Goal: Task Accomplishment & Management: Complete application form

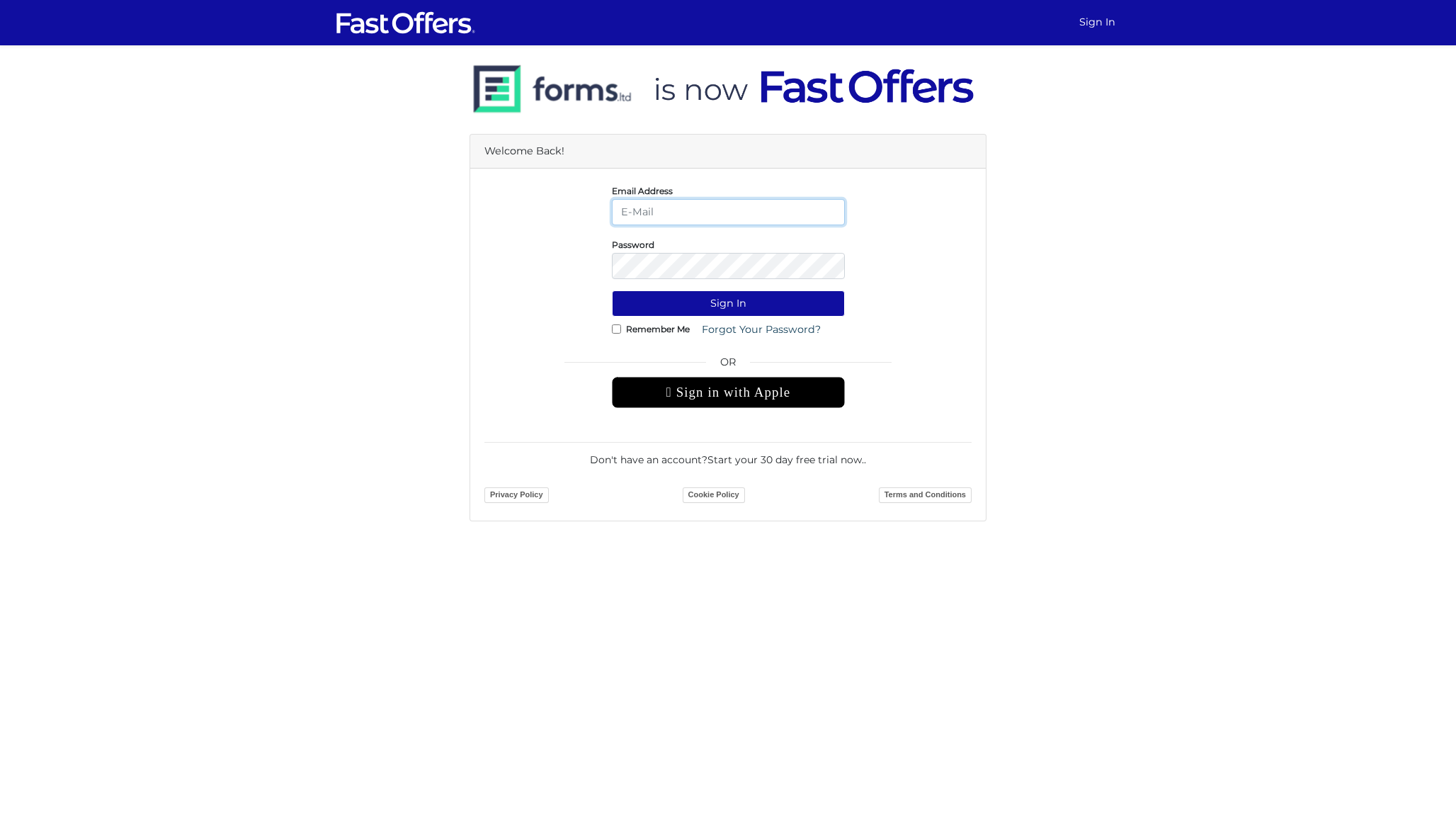
type input "[PERSON_NAME][EMAIL_ADDRESS][DOMAIN_NAME]"
click at [728, 303] on button "Sign In" at bounding box center [729, 303] width 233 height 26
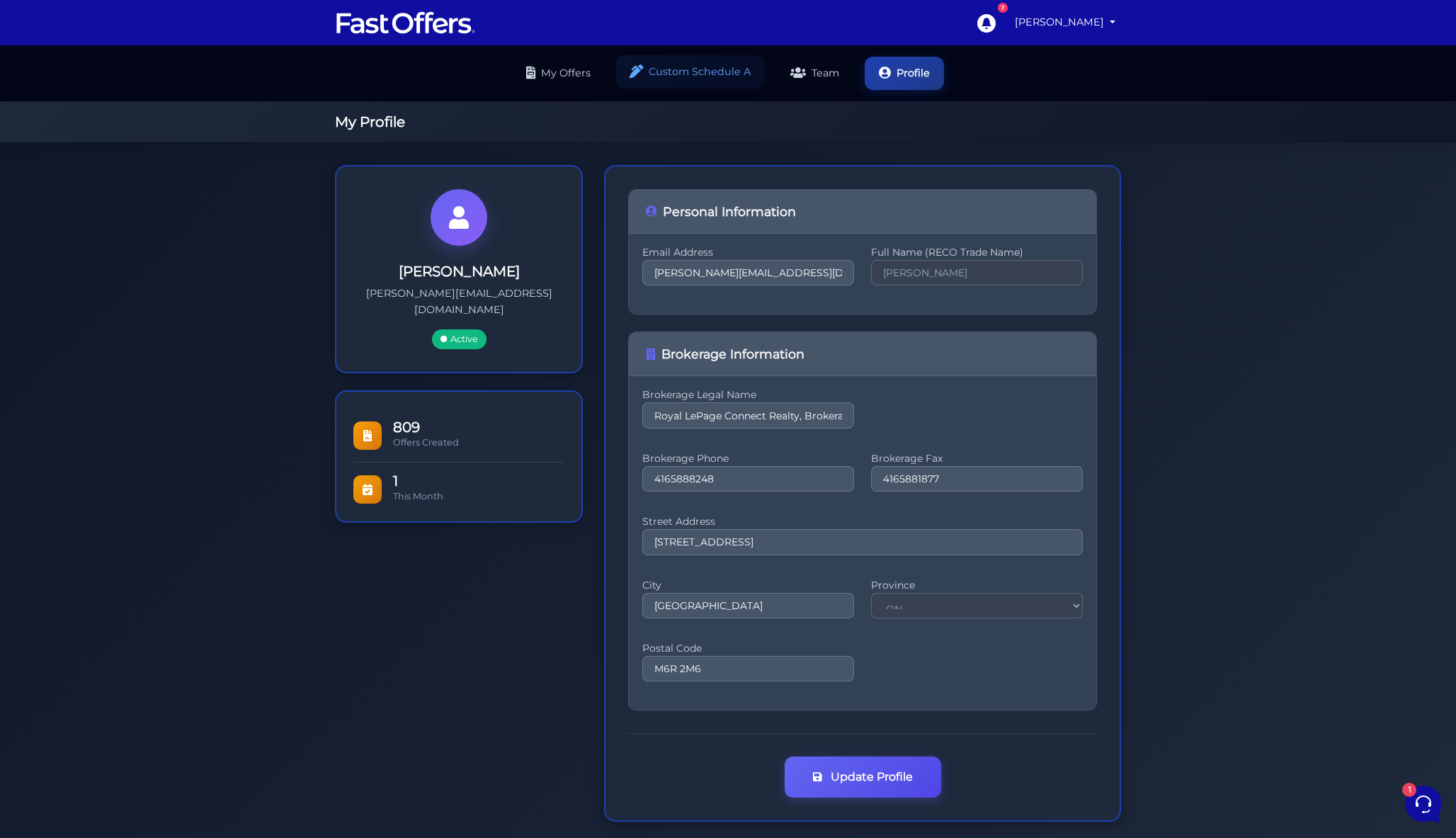
click at [668, 82] on link "Custom Schedule A" at bounding box center [691, 71] width 149 height 34
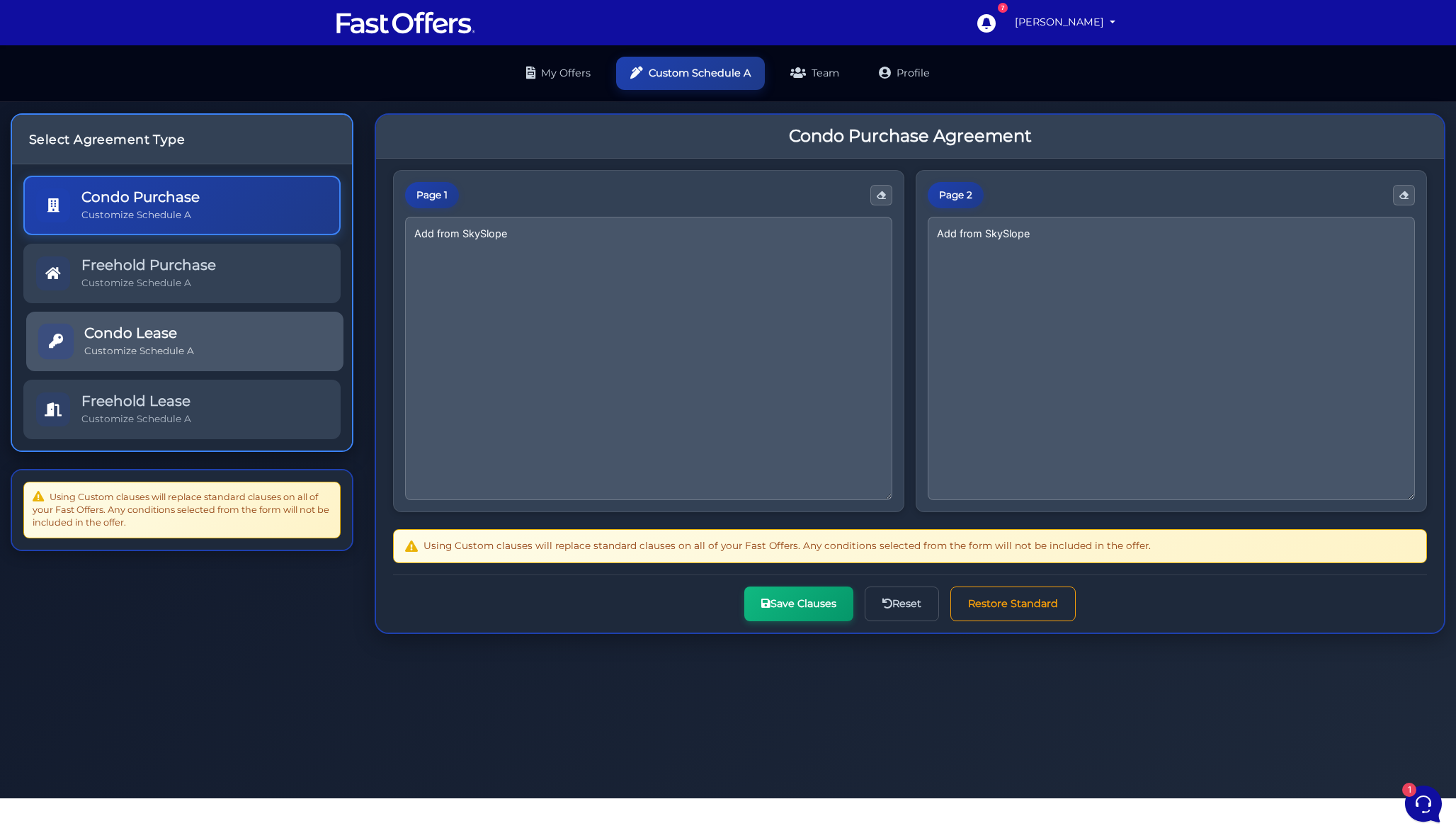
click at [184, 325] on h5 "Condo Lease" at bounding box center [139, 333] width 110 height 17
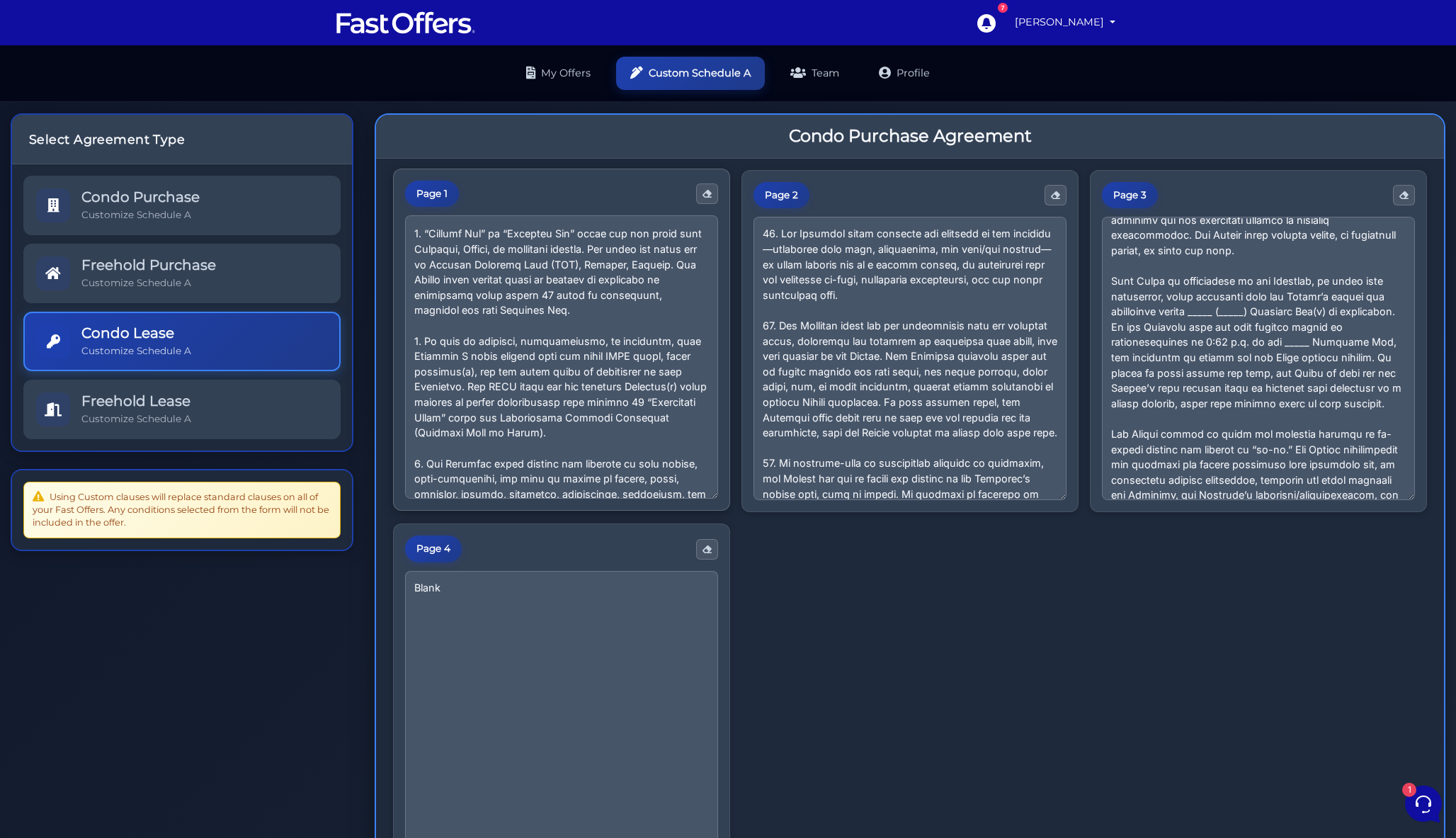
scroll to position [76, 0]
click at [469, 376] on textarea at bounding box center [562, 356] width 313 height 284
click at [474, 376] on textarea at bounding box center [562, 356] width 313 height 284
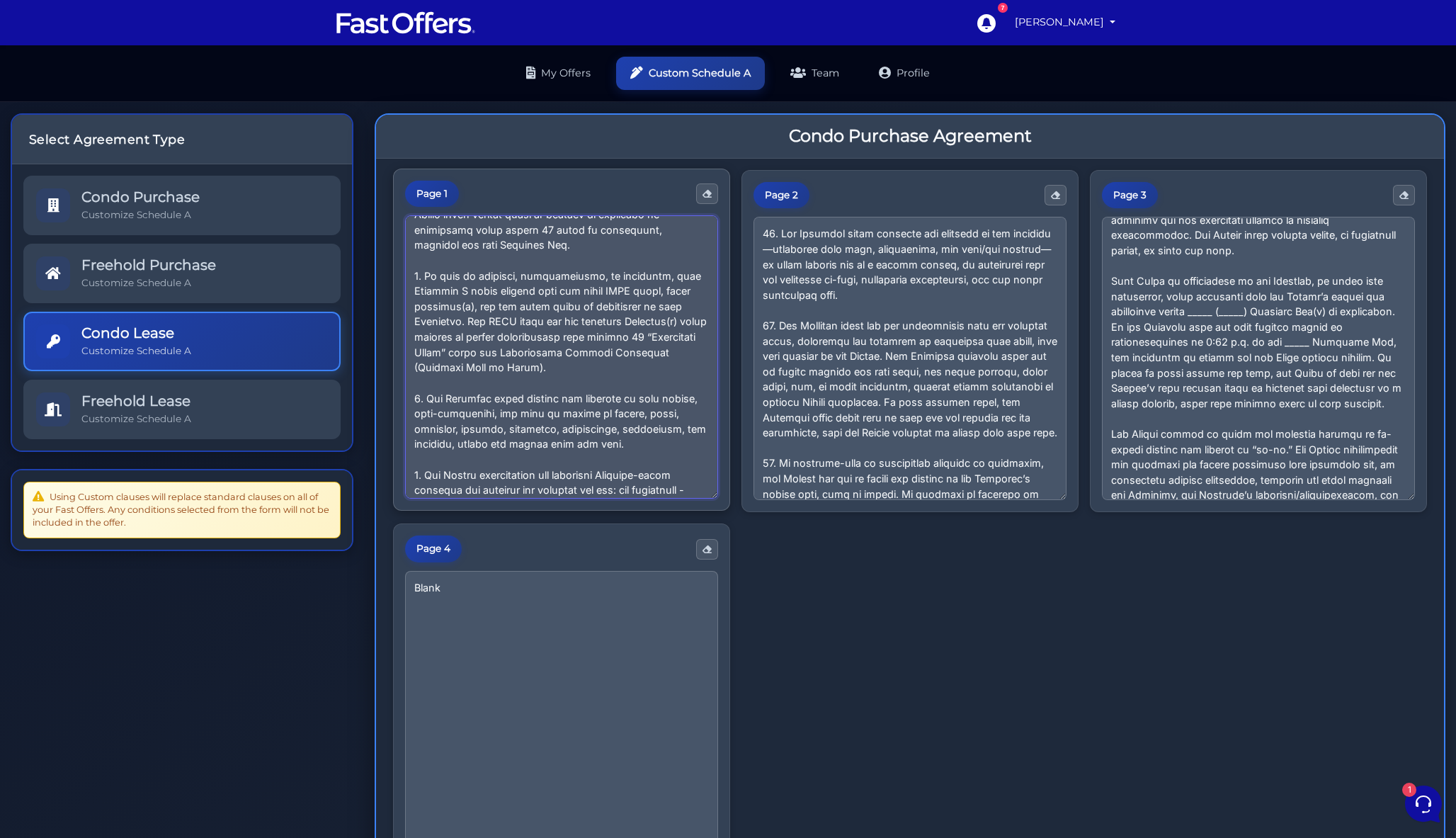
scroll to position [79, 0]
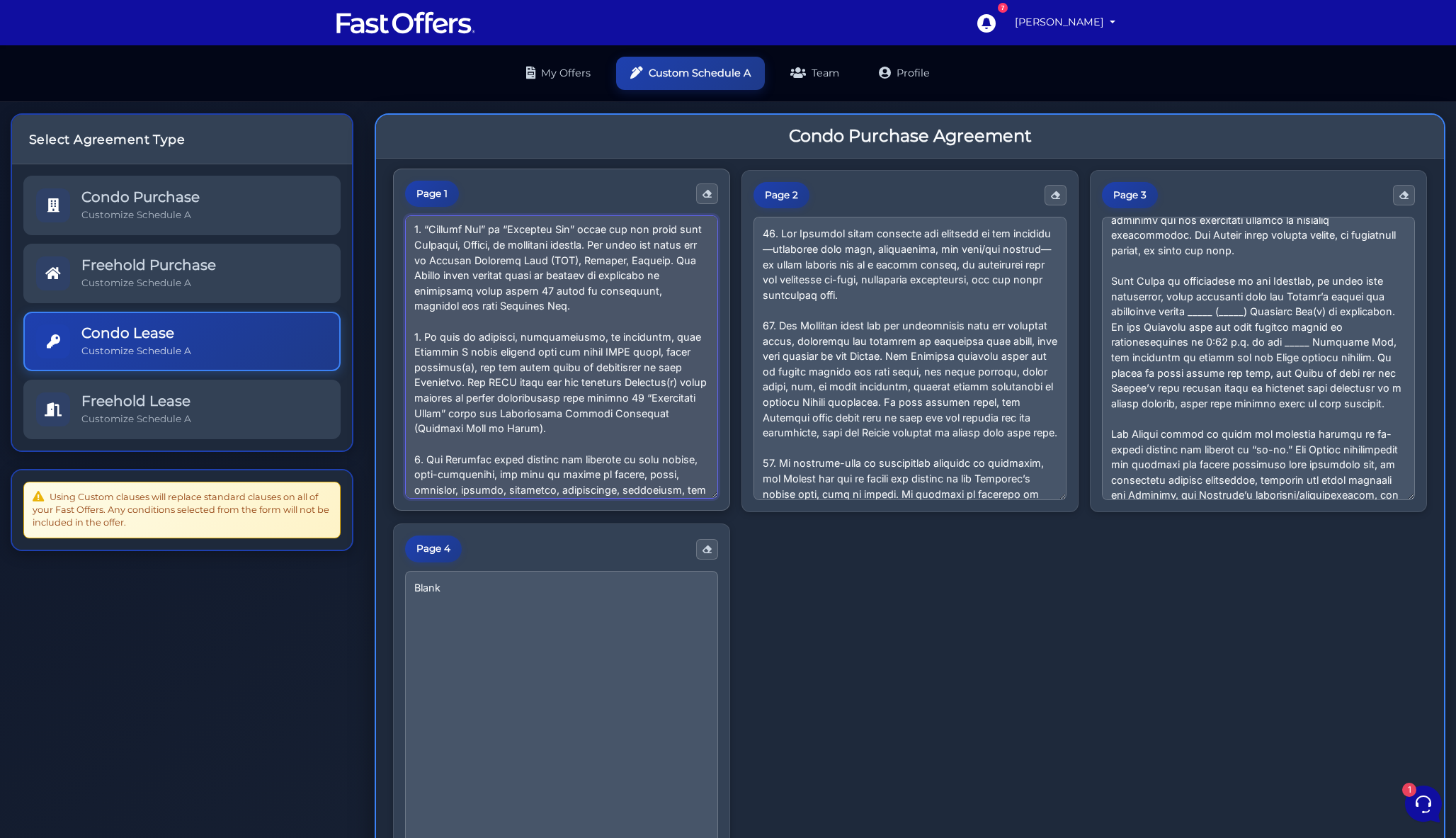
click at [564, 422] on textarea at bounding box center [562, 356] width 313 height 284
drag, startPoint x: 689, startPoint y: 449, endPoint x: 384, endPoint y: 329, distance: 327.8
click at [384, 329] on div "Page 1 Page 2 Page 3 Page 4 Blank" at bounding box center [909, 572] width 1068 height 828
click at [632, 459] on textarea at bounding box center [562, 356] width 313 height 284
drag, startPoint x: 692, startPoint y: 451, endPoint x: 403, endPoint y: 331, distance: 312.9
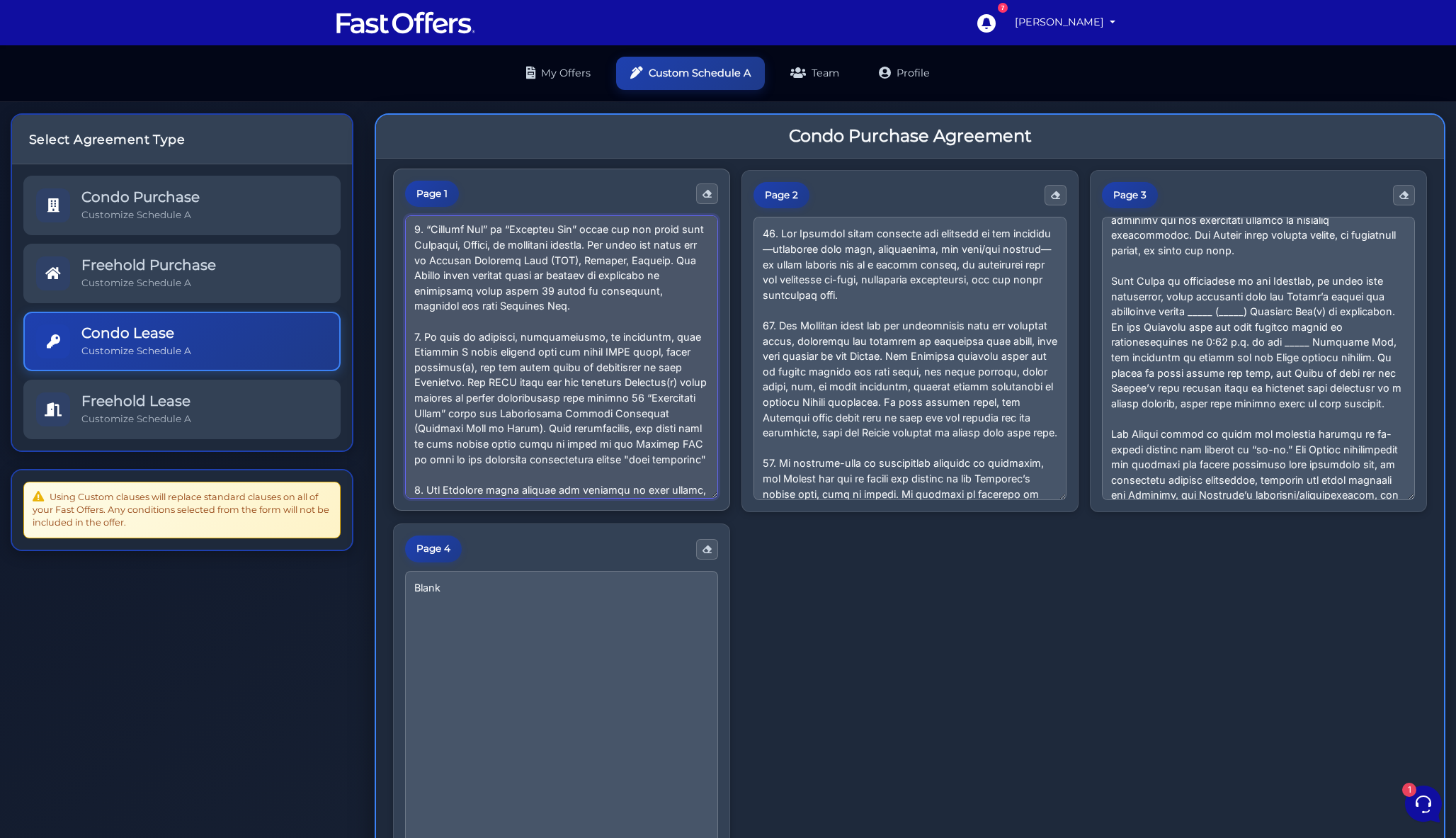
click at [403, 331] on div "Page 1" at bounding box center [562, 340] width 337 height 343
click at [611, 453] on textarea at bounding box center [562, 358] width 313 height 284
click at [552, 372] on textarea at bounding box center [562, 356] width 313 height 284
click at [664, 438] on textarea at bounding box center [562, 356] width 313 height 284
drag, startPoint x: 687, startPoint y: 449, endPoint x: 407, endPoint y: 335, distance: 302.3
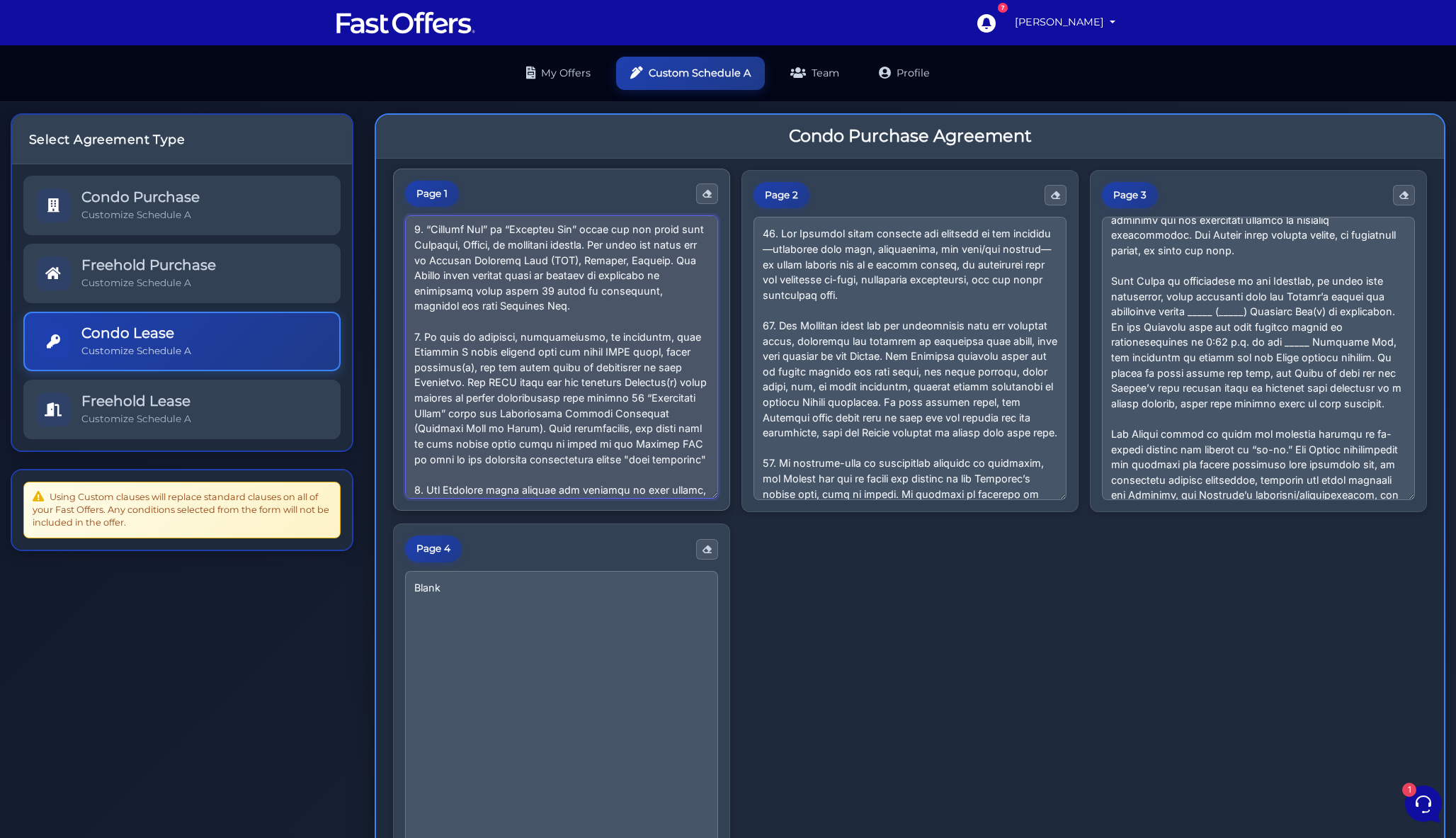
click at [407, 335] on textarea at bounding box center [562, 356] width 313 height 284
paste textarea "the event of any conflict, inconsistency, or ambiguity, the provisions of this …"
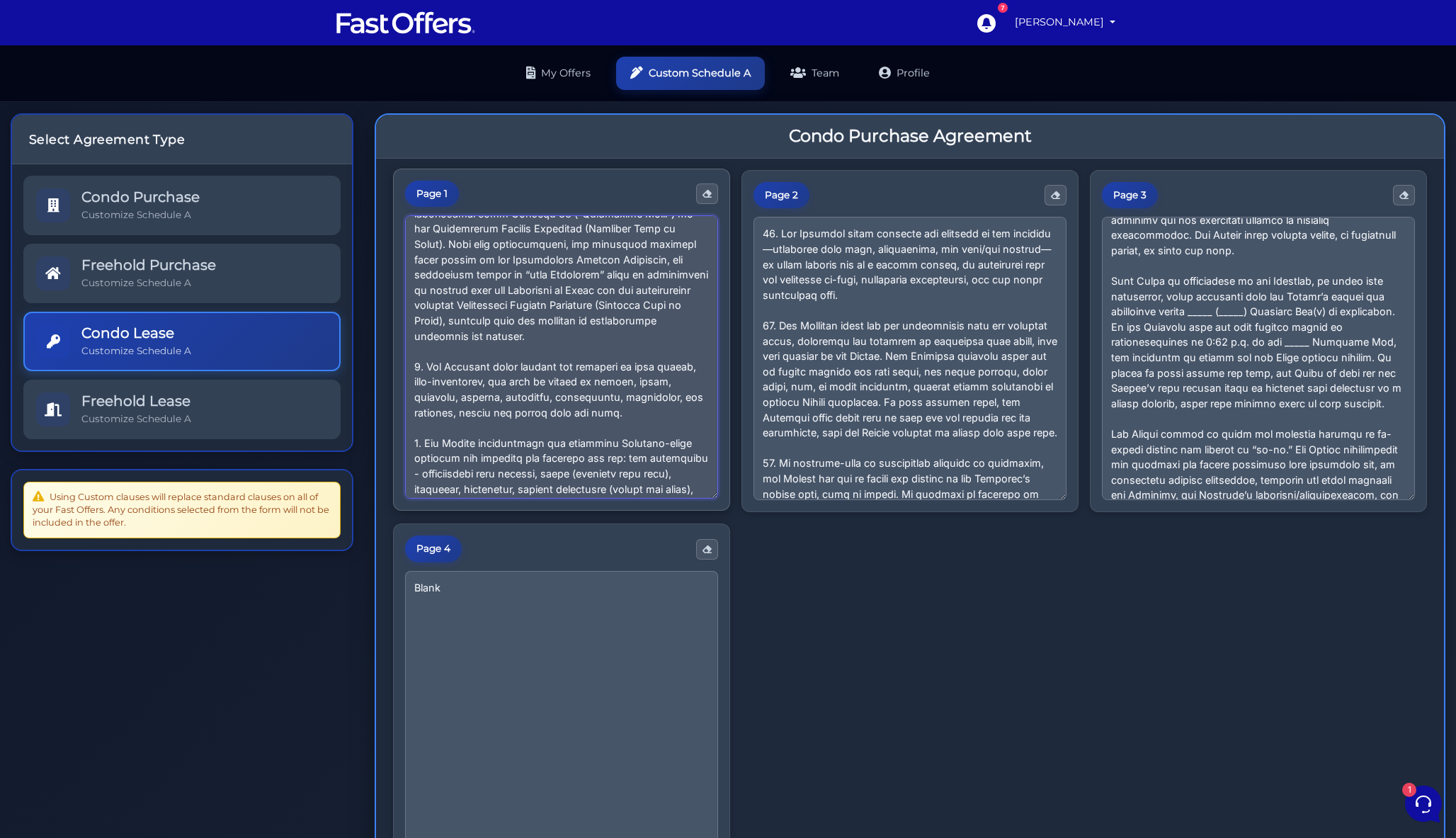
scroll to position [181, 0]
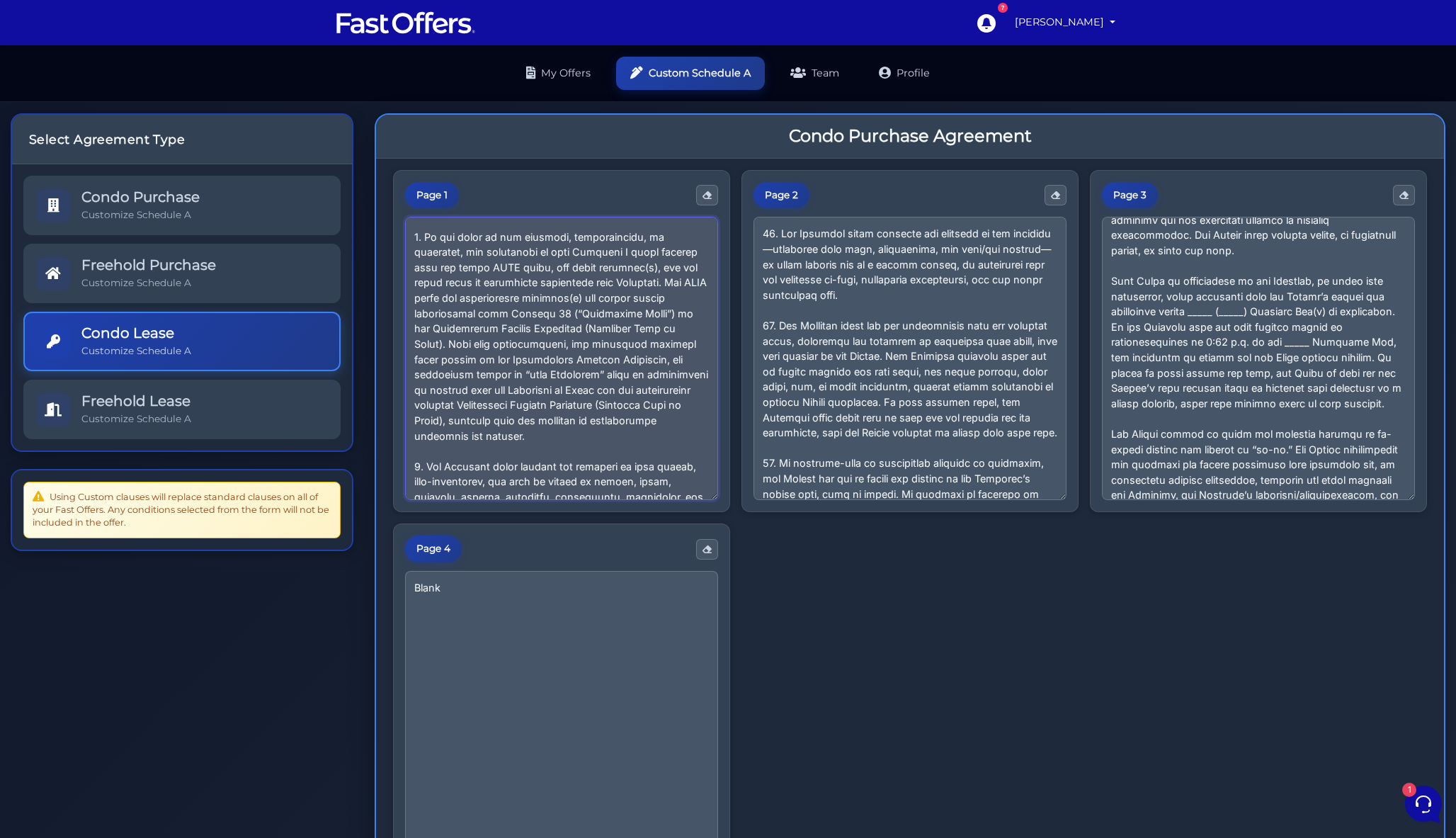
type textarea "1. “Landlord/Seller” includes all owners or authorized parties of the premises,…"
click at [913, 665] on div "Page 1 Page 2 Page 3 Page 4 Blank" at bounding box center [909, 519] width 1034 height 697
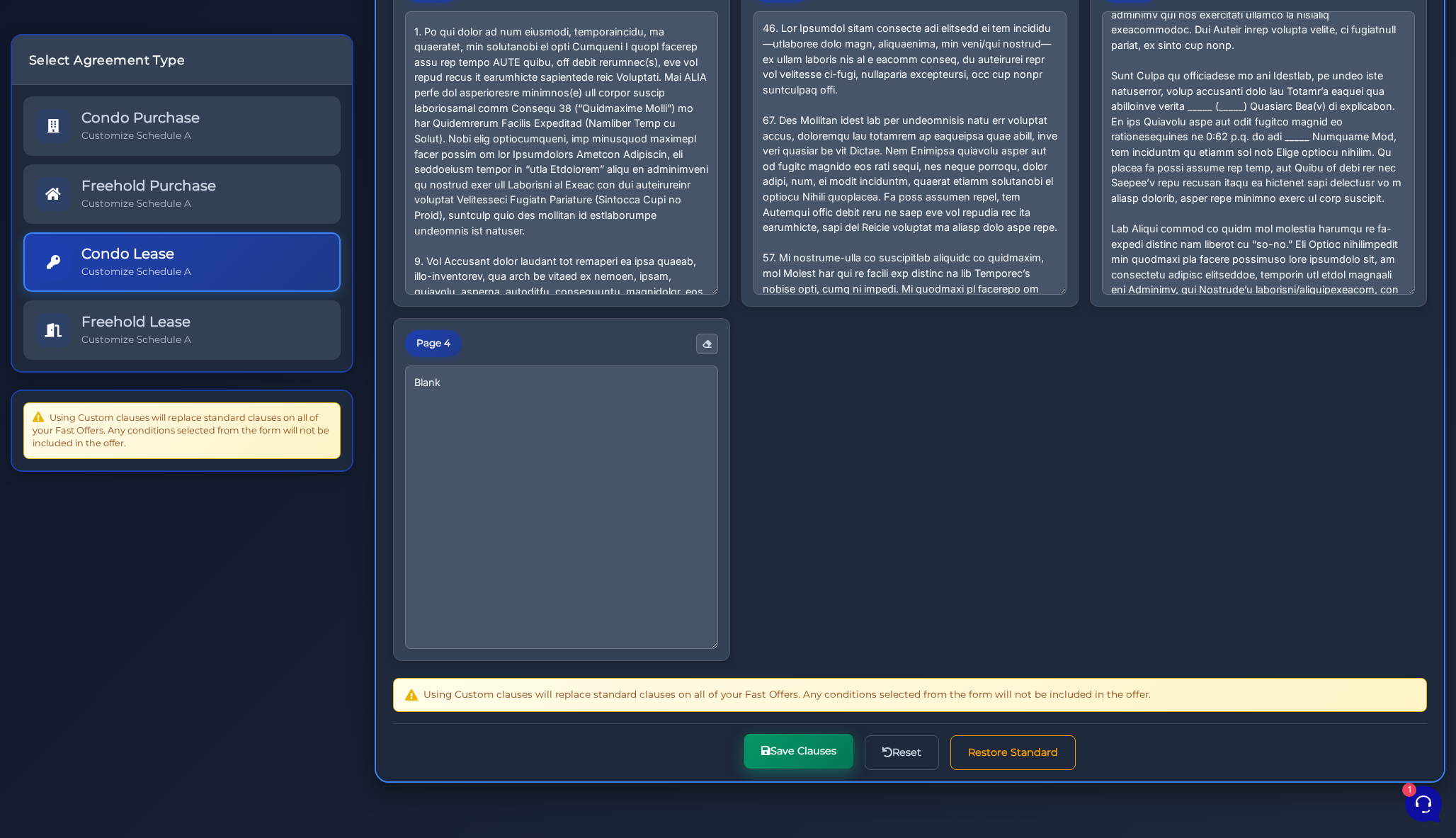
scroll to position [205, 0]
click at [792, 760] on button "Save Clauses" at bounding box center [799, 752] width 109 height 35
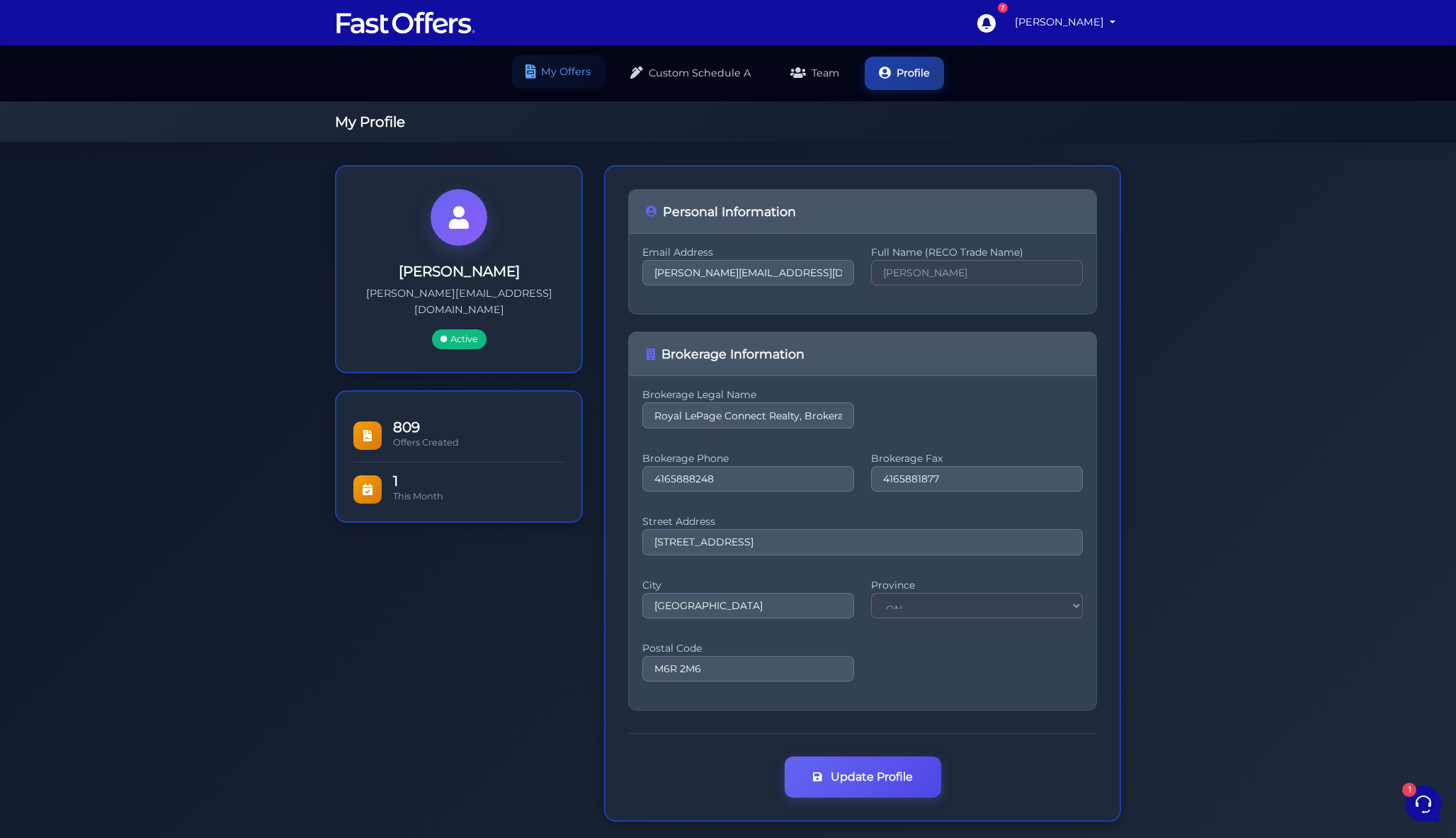
click at [556, 75] on link "My Offers" at bounding box center [559, 71] width 93 height 34
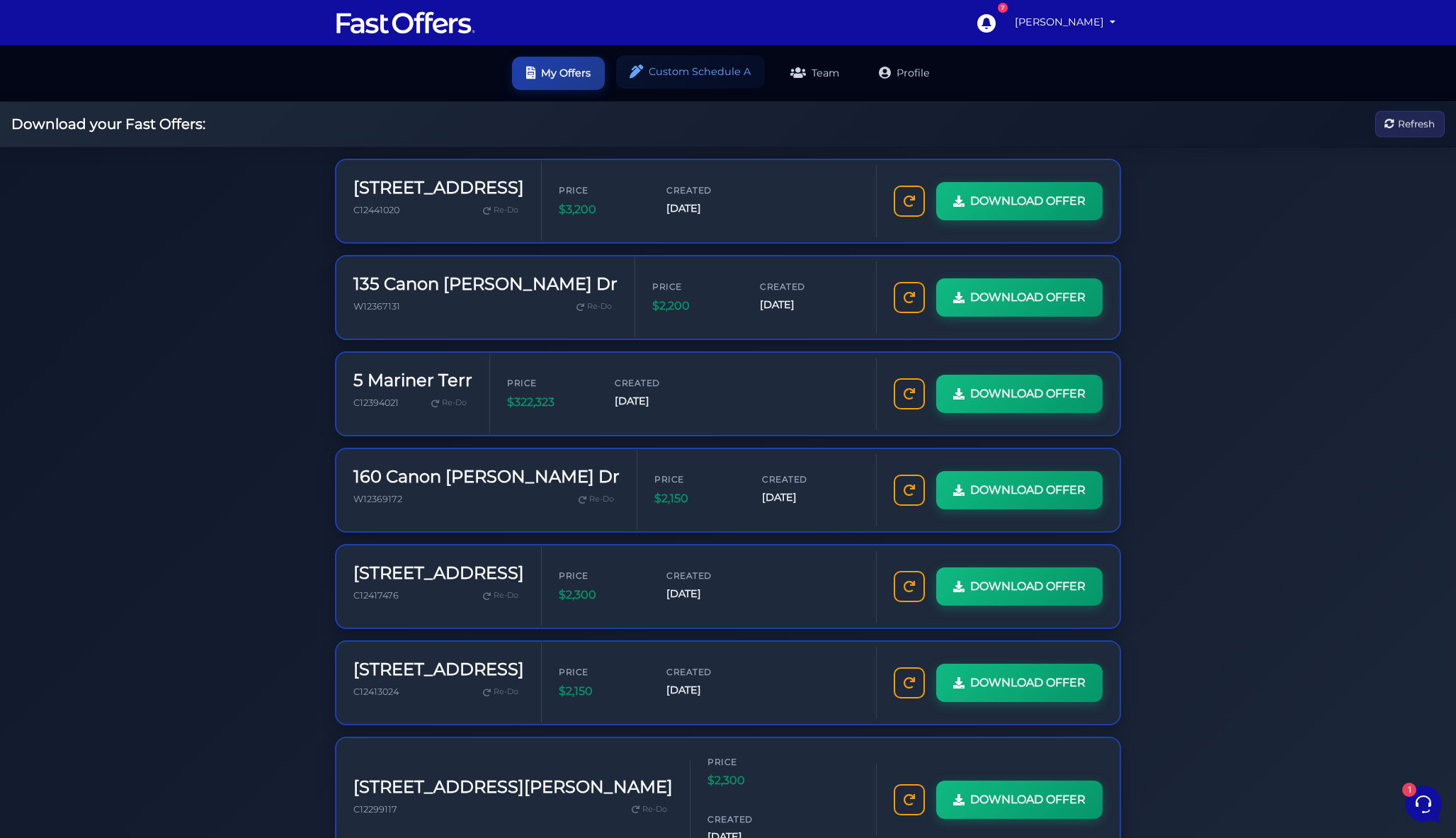
click at [663, 70] on link "Custom Schedule A" at bounding box center [691, 71] width 149 height 34
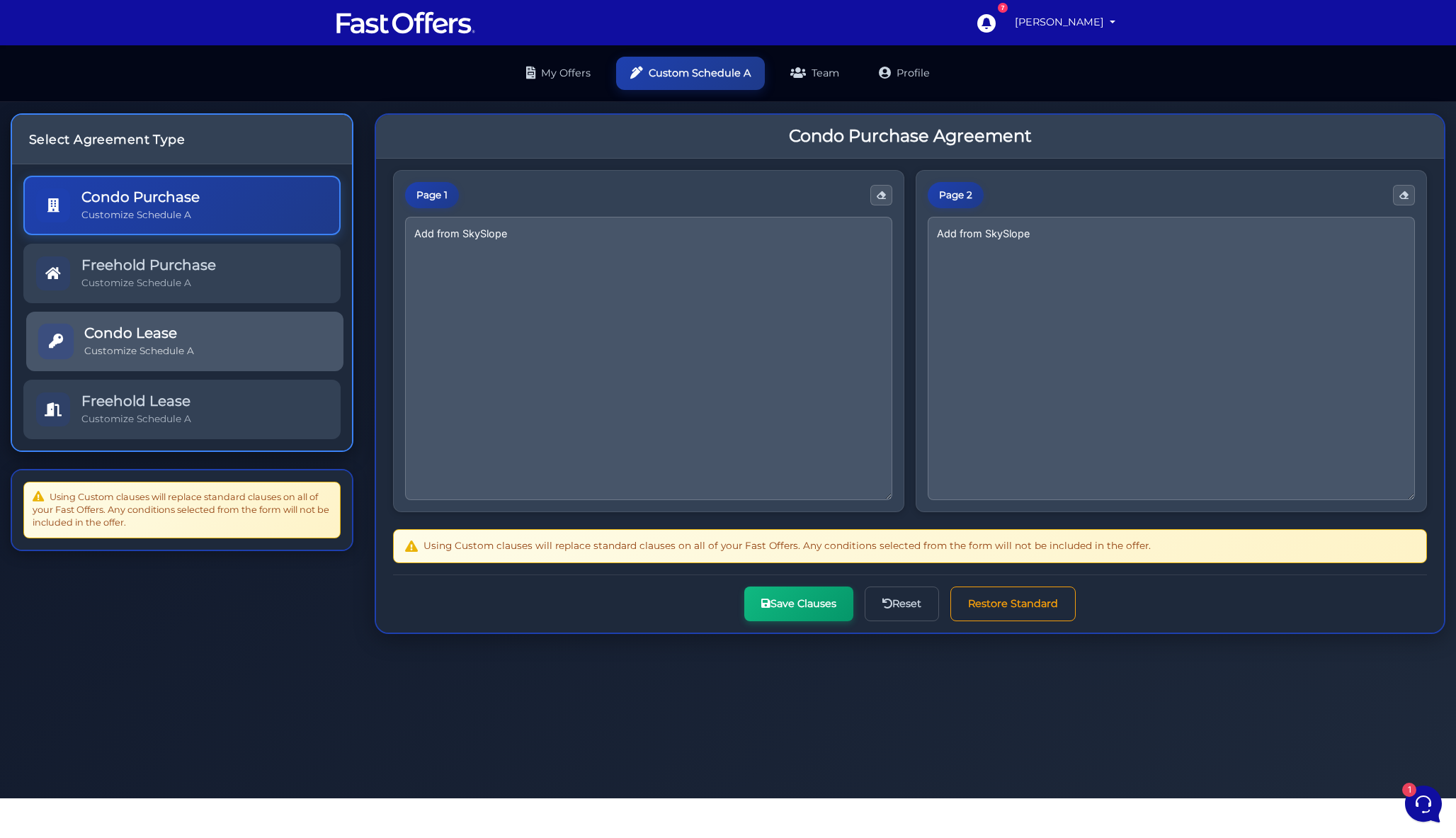
click at [213, 346] on link "Condo Lease Customize Schedule A" at bounding box center [185, 341] width 317 height 59
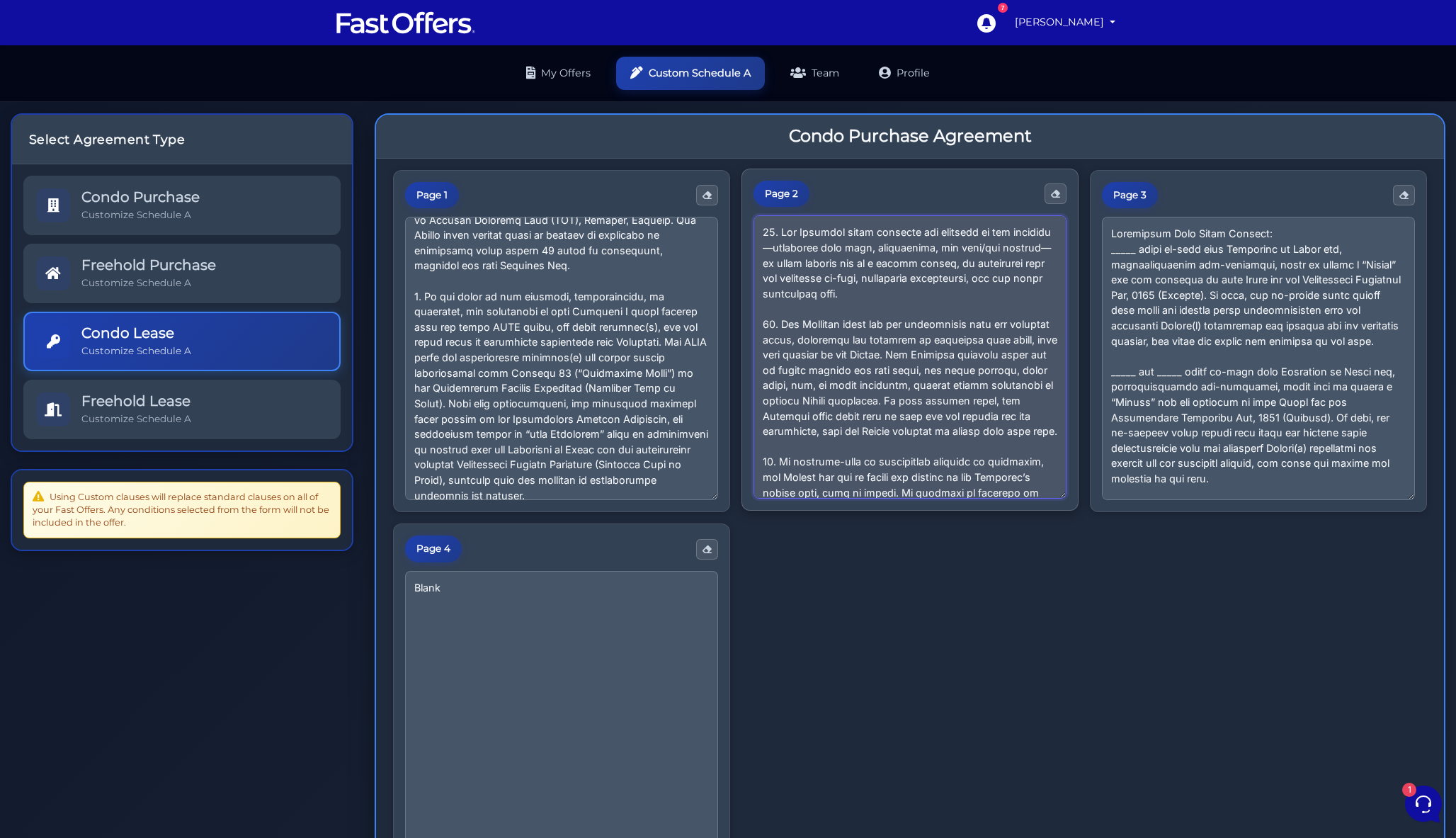
click at [862, 335] on textarea at bounding box center [910, 356] width 313 height 284
click at [1044, 337] on textarea at bounding box center [910, 356] width 313 height 284
click at [1038, 382] on textarea at bounding box center [910, 356] width 313 height 284
click at [815, 336] on textarea at bounding box center [910, 356] width 313 height 284
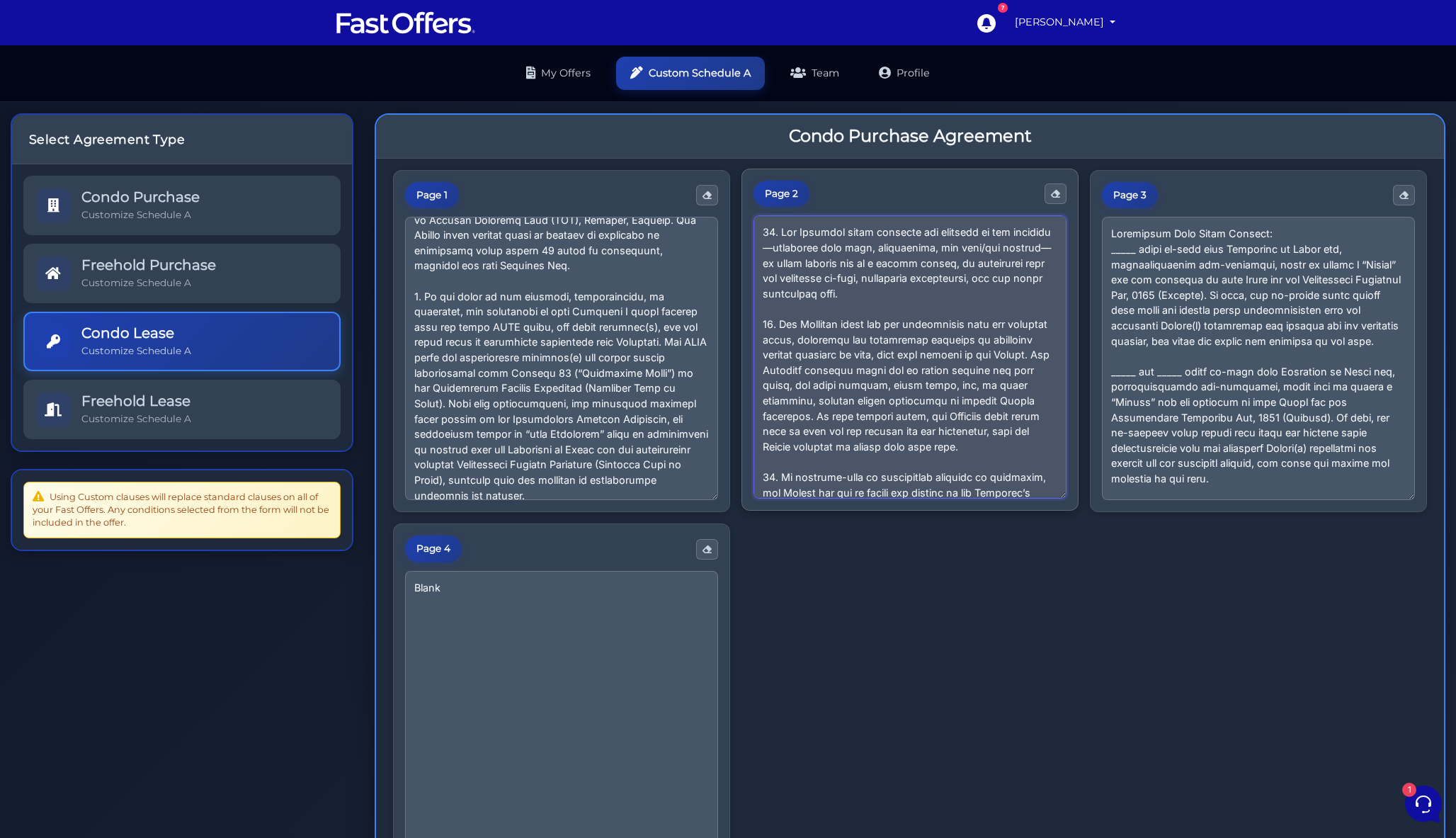
click at [815, 336] on textarea at bounding box center [910, 356] width 313 height 284
click at [889, 375] on textarea at bounding box center [910, 356] width 313 height 284
click at [884, 334] on textarea at bounding box center [910, 356] width 313 height 284
click at [929, 391] on textarea at bounding box center [910, 356] width 313 height 284
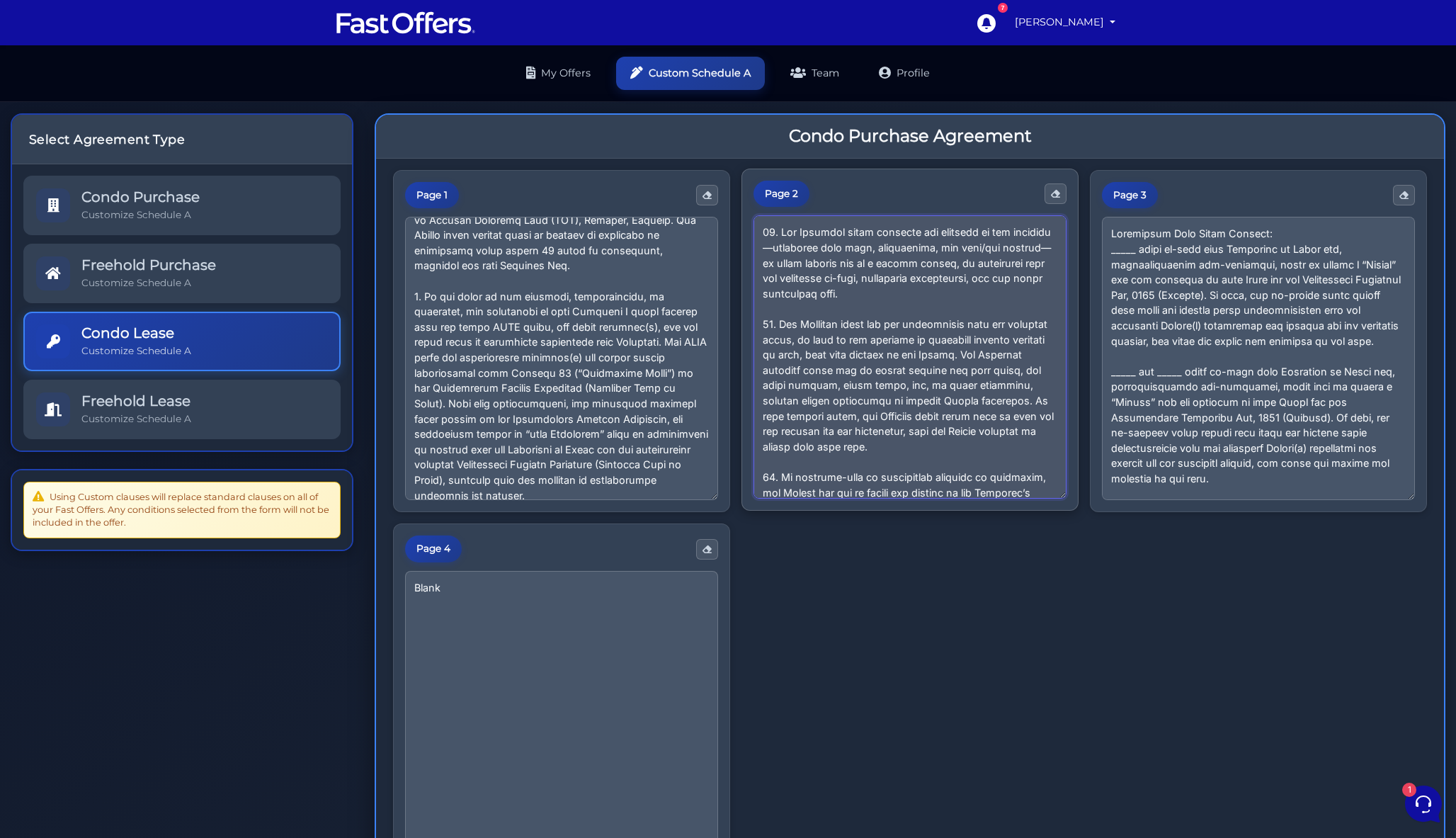
click at [859, 350] on textarea at bounding box center [910, 356] width 313 height 284
drag, startPoint x: 794, startPoint y: 366, endPoint x: 994, endPoint y: 352, distance: 200.5
click at [994, 352] on textarea at bounding box center [910, 356] width 313 height 284
drag, startPoint x: 927, startPoint y: 442, endPoint x: 746, endPoint y: 324, distance: 216.1
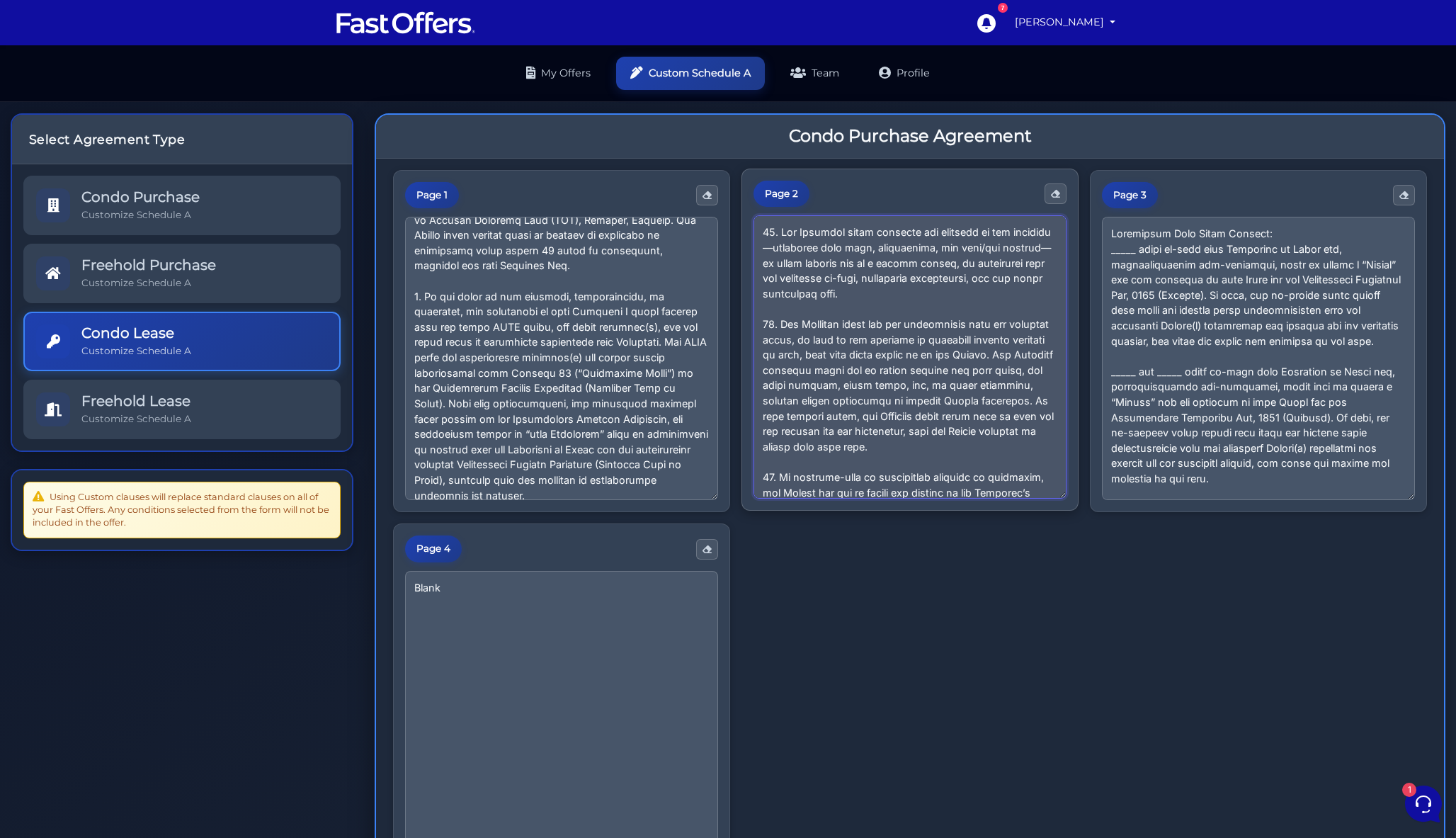
click at [746, 324] on div "Page 2" at bounding box center [910, 340] width 337 height 343
click at [889, 423] on textarea at bounding box center [910, 358] width 313 height 284
click at [887, 381] on textarea at bounding box center [910, 356] width 313 height 284
click at [894, 375] on textarea at bounding box center [910, 356] width 313 height 284
drag, startPoint x: 991, startPoint y: 353, endPoint x: 726, endPoint y: 324, distance: 266.6
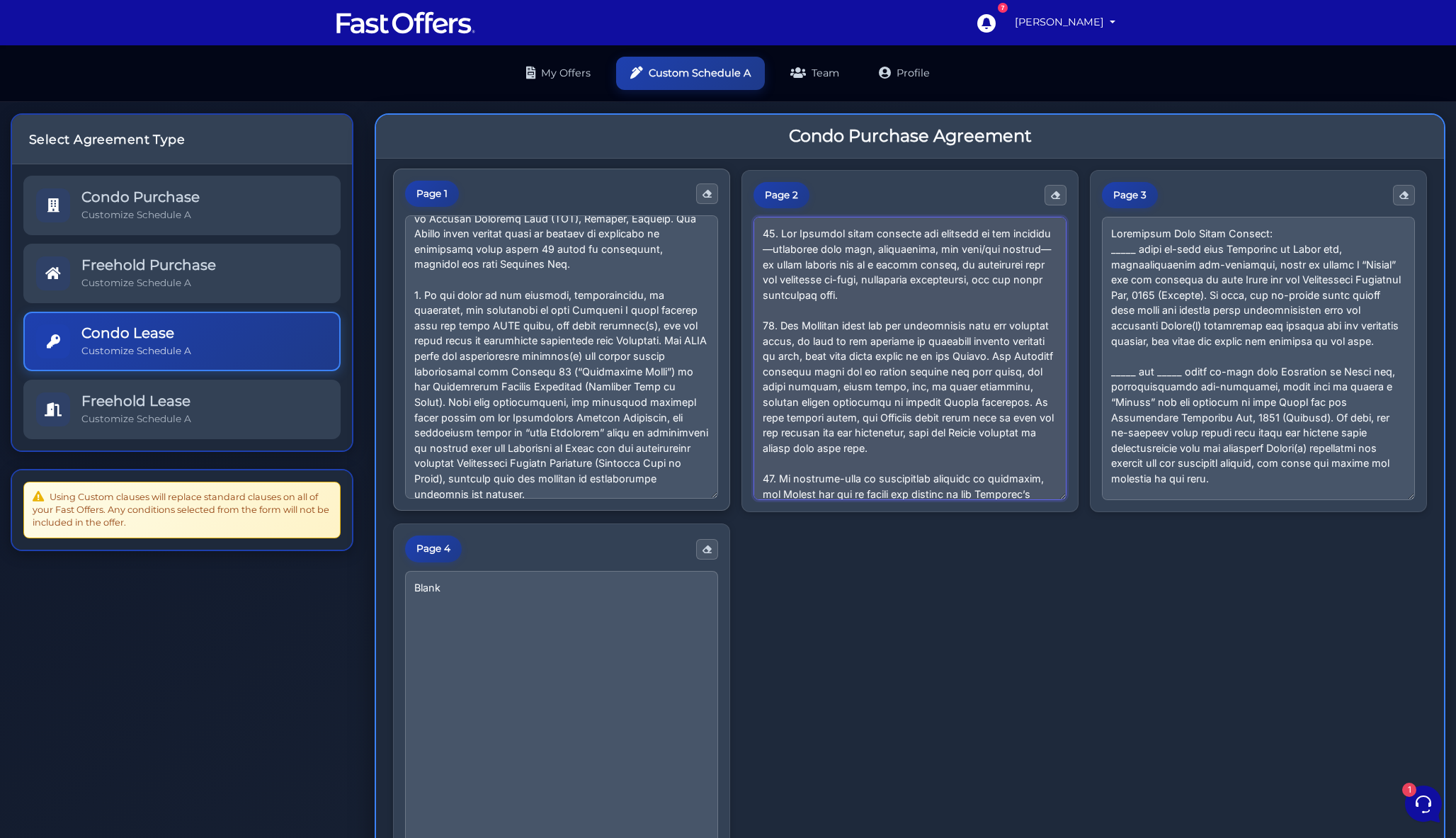
click at [726, 324] on div "Page 1 Page 2 Page 3 Page 4 Blank" at bounding box center [909, 519] width 1034 height 697
paste textarea "be responsible for payment of all maintenance fees and property taxes, together…"
click at [802, 345] on textarea at bounding box center [910, 356] width 313 height 284
click at [938, 453] on textarea at bounding box center [910, 356] width 313 height 284
drag, startPoint x: 938, startPoint y: 453, endPoint x: 747, endPoint y: 326, distance: 229.4
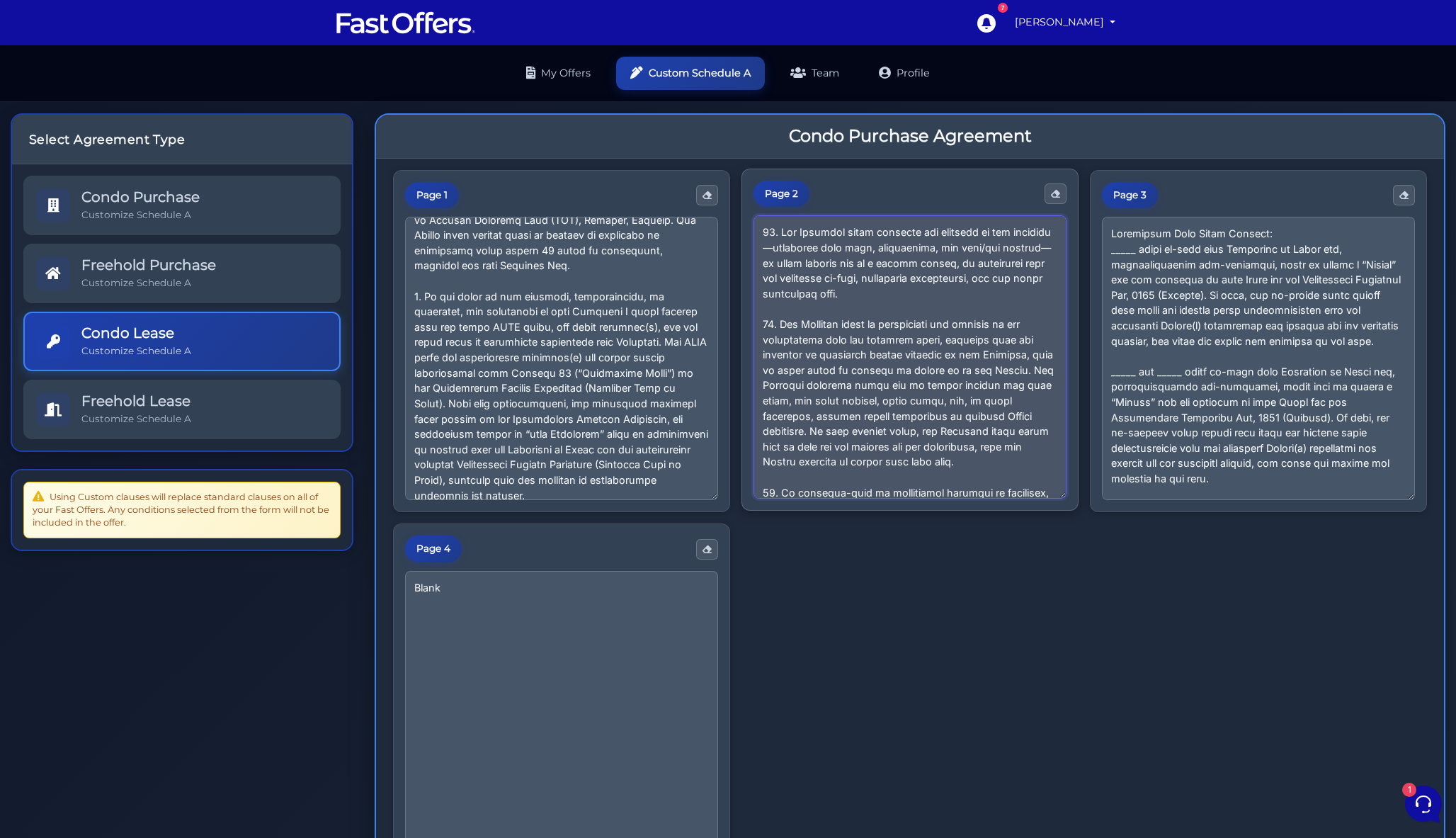
click at [747, 326] on div "Page 2" at bounding box center [910, 340] width 337 height 343
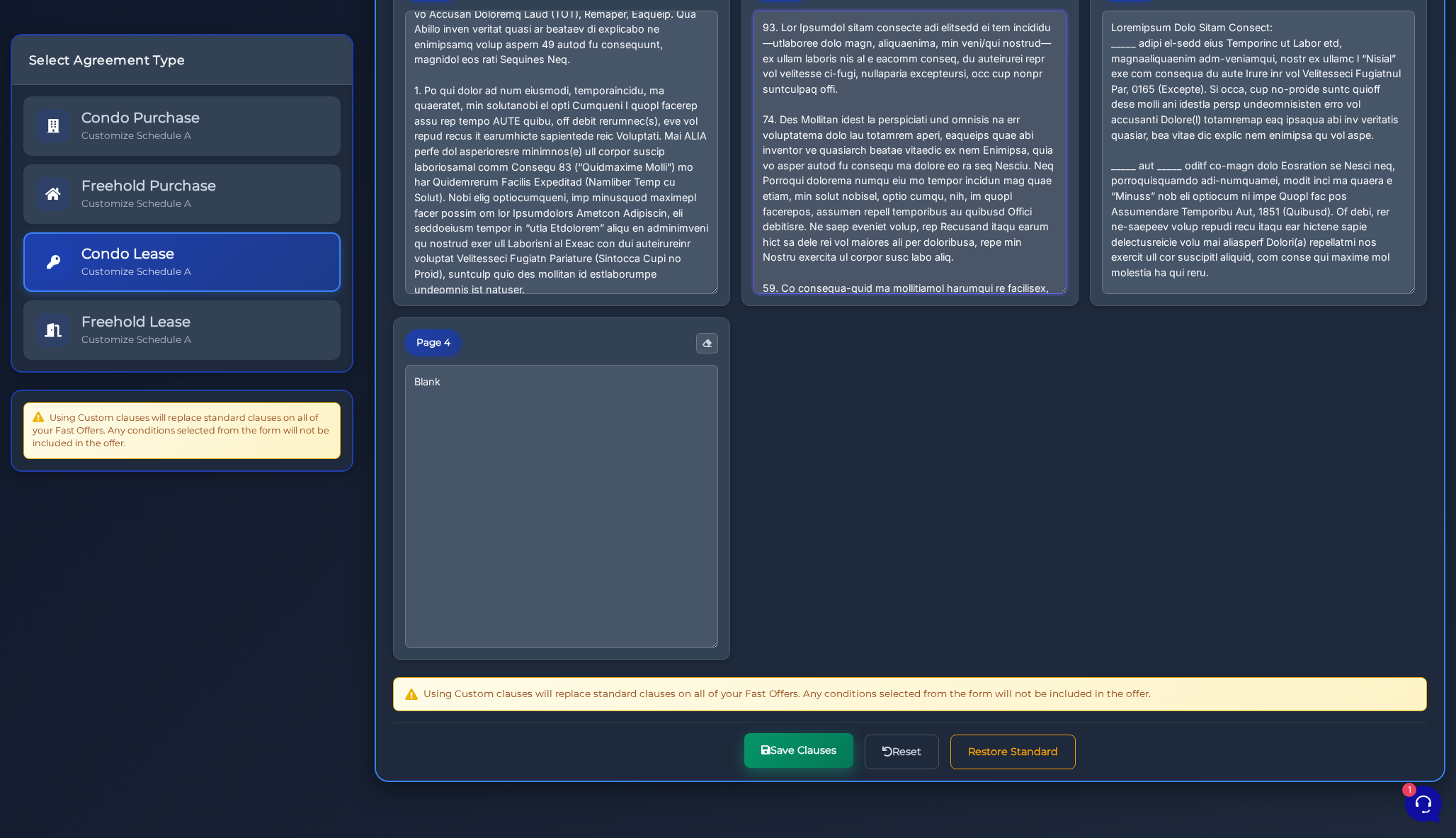
scroll to position [205, 0]
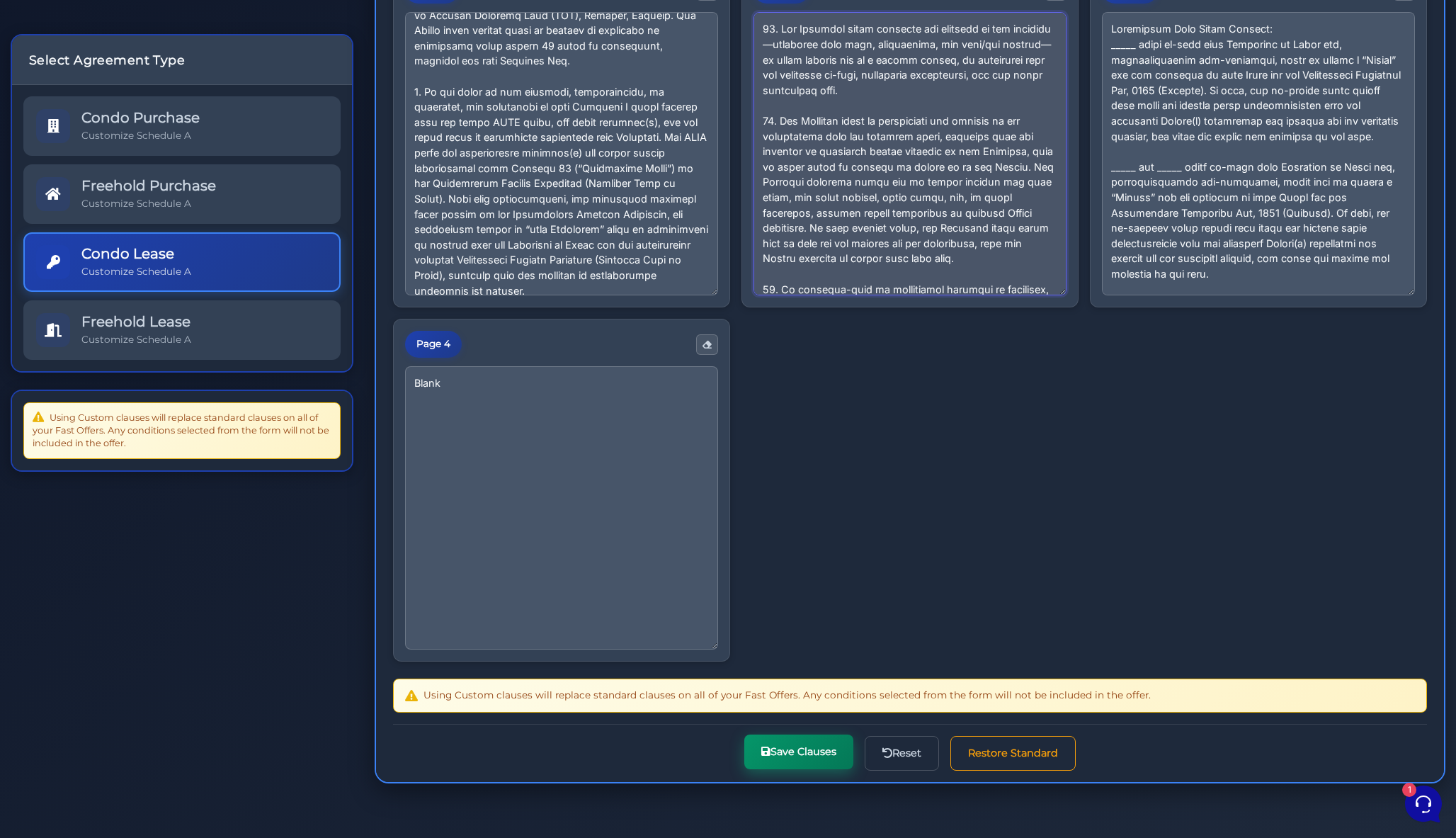
type textarea "10. The Landlord shall maintain the exterior of the property—including lawn car…"
click at [797, 760] on button "Save Clauses" at bounding box center [799, 752] width 109 height 35
